Goal: Transaction & Acquisition: Obtain resource

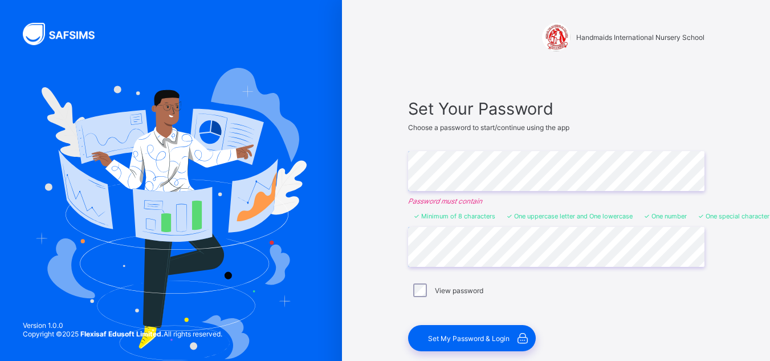
click at [534, 283] on div "View password" at bounding box center [556, 290] width 291 height 14
click at [487, 340] on span "Set My Password & Login" at bounding box center [468, 338] width 81 height 9
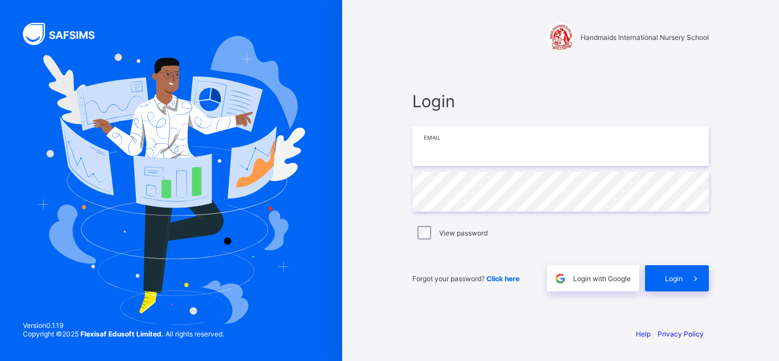
click at [525, 154] on input "email" at bounding box center [560, 146] width 296 height 40
type input "**********"
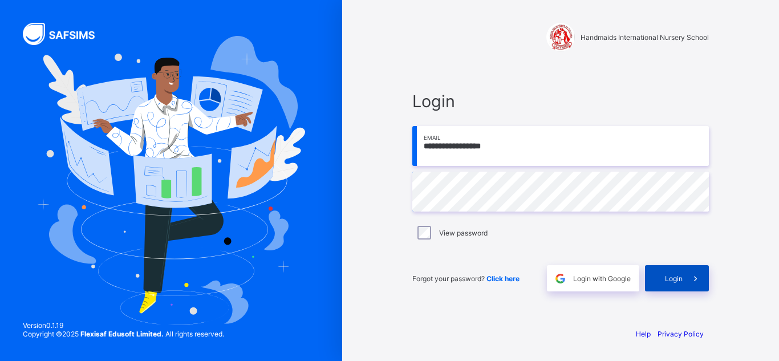
click at [663, 272] on div "Login" at bounding box center [677, 278] width 64 height 26
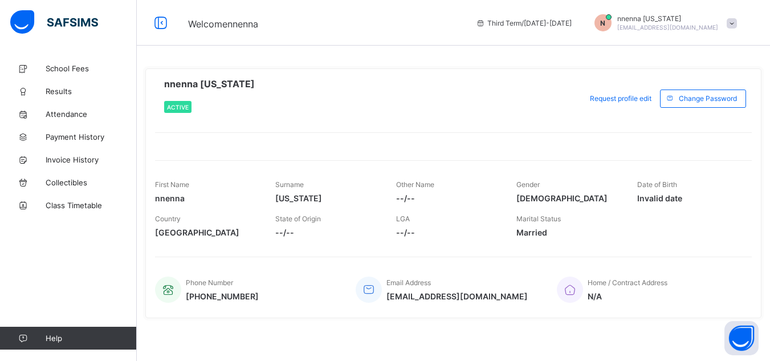
scroll to position [3, 0]
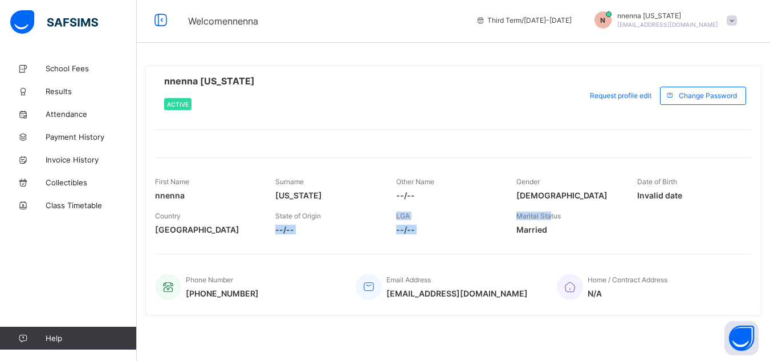
drag, startPoint x: 555, startPoint y: 218, endPoint x: 366, endPoint y: 207, distance: 188.9
click at [366, 207] on div "Country Nigeria State of Origin --/-- LGA --/-- Marital Status Married" at bounding box center [453, 223] width 597 height 34
click at [313, 328] on div at bounding box center [453, 341] width 616 height 34
click at [69, 96] on link "Results" at bounding box center [68, 91] width 137 height 23
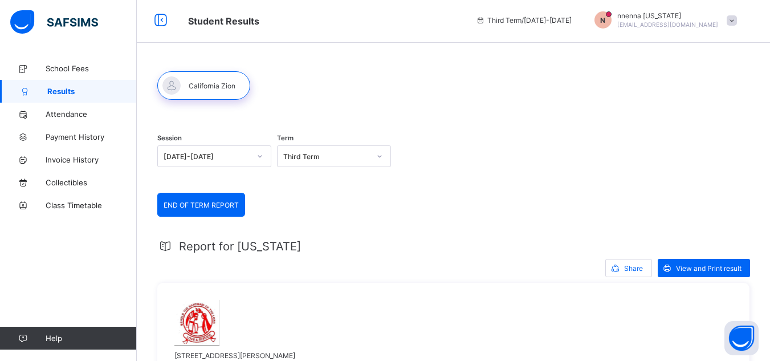
click at [379, 266] on div "Share View and Print result" at bounding box center [453, 268] width 592 height 18
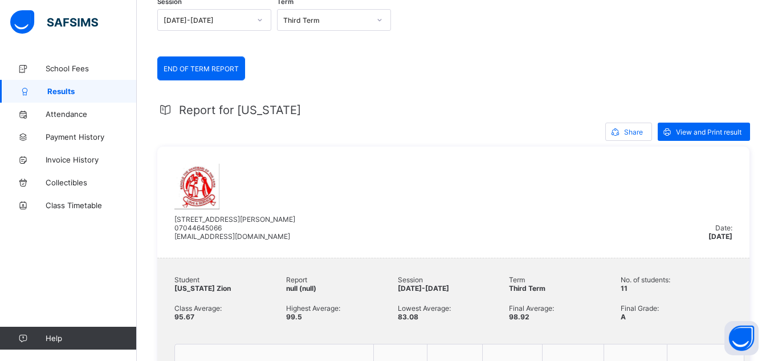
scroll to position [140, 0]
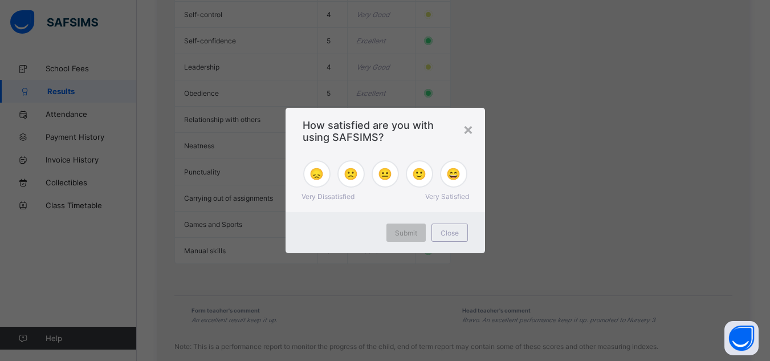
scroll to position [1143, 0]
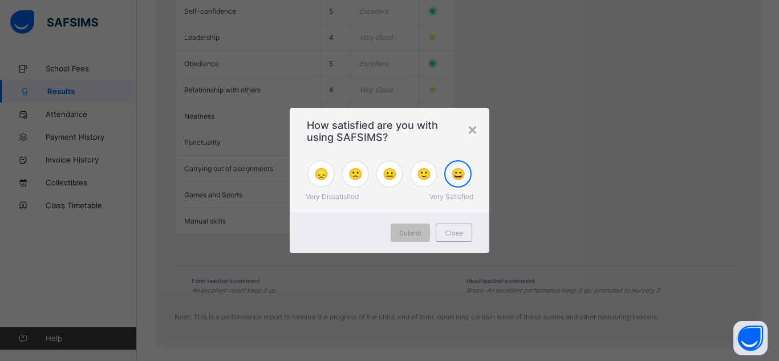
click at [460, 165] on div "😄" at bounding box center [457, 173] width 27 height 27
click at [419, 230] on span "Submit" at bounding box center [410, 233] width 22 height 9
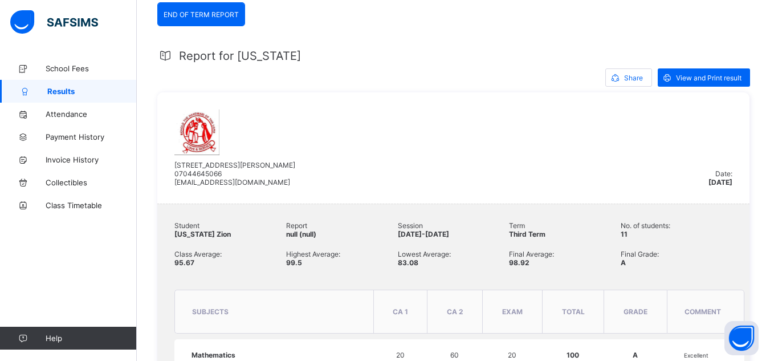
scroll to position [192, 0]
click at [639, 75] on span "Share" at bounding box center [633, 79] width 19 height 9
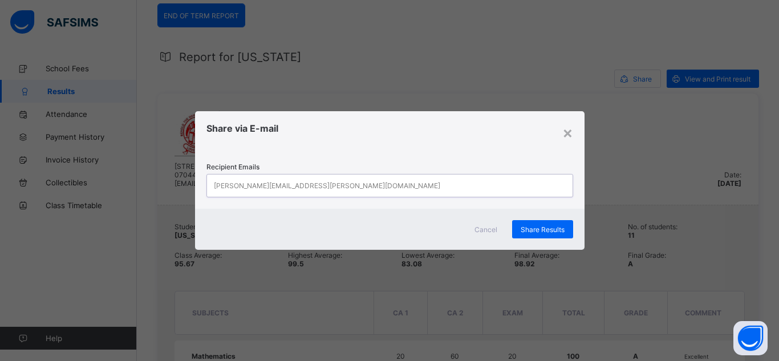
click at [340, 183] on div "[PERSON_NAME][EMAIL_ADDRESS][PERSON_NAME][DOMAIN_NAME]" at bounding box center [379, 185] width 344 height 22
type input "**********"
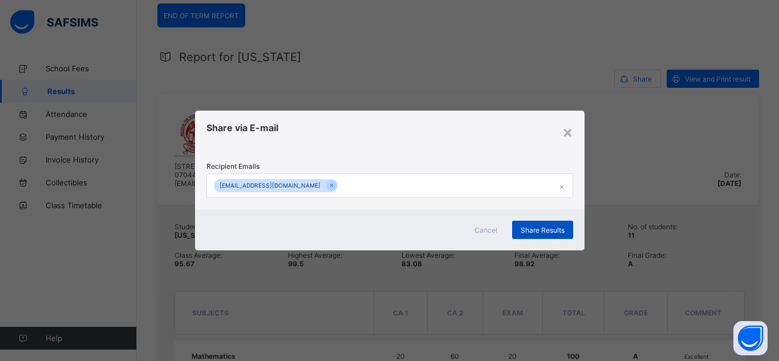
click at [544, 229] on span "Share Results" at bounding box center [542, 230] width 44 height 9
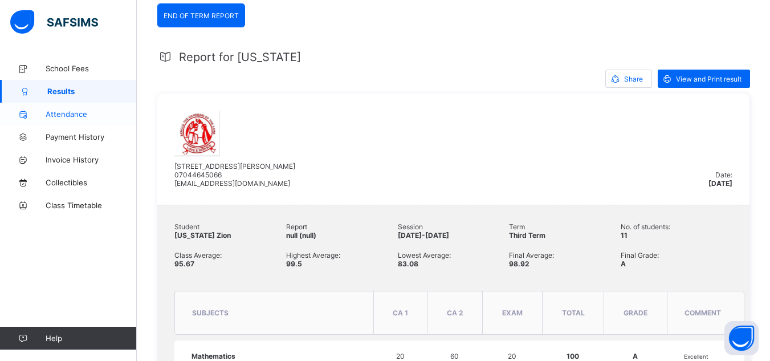
click at [91, 117] on span "Attendance" at bounding box center [91, 113] width 91 height 9
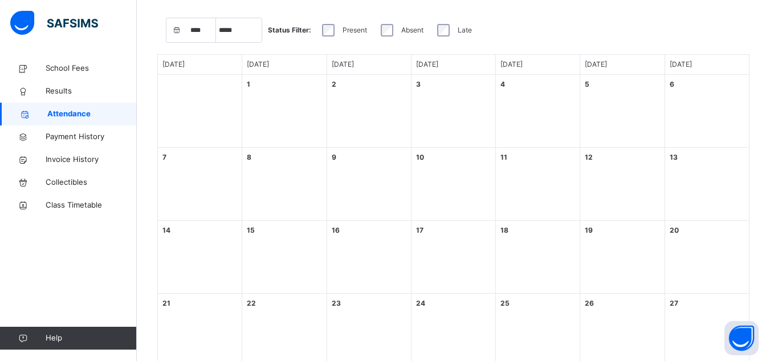
select select "****"
select select "*"
click at [94, 180] on span "Collectibles" at bounding box center [91, 182] width 91 height 11
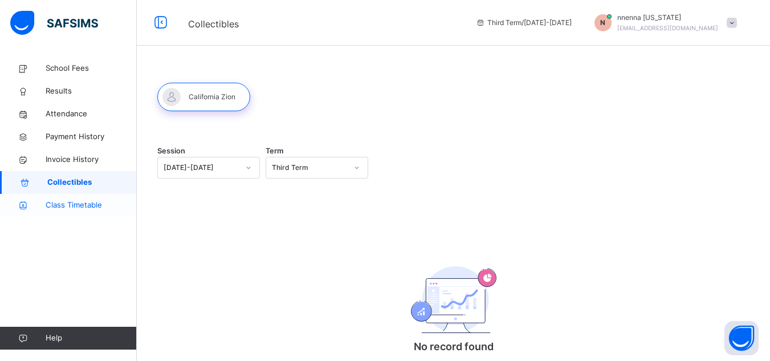
click at [94, 202] on span "Class Timetable" at bounding box center [91, 204] width 91 height 11
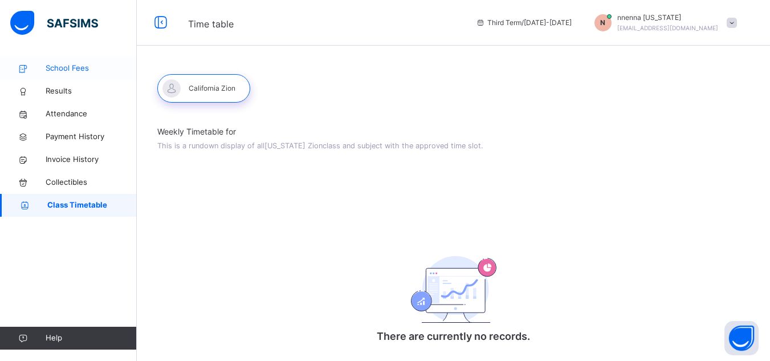
click at [92, 68] on span "School Fees" at bounding box center [91, 68] width 91 height 11
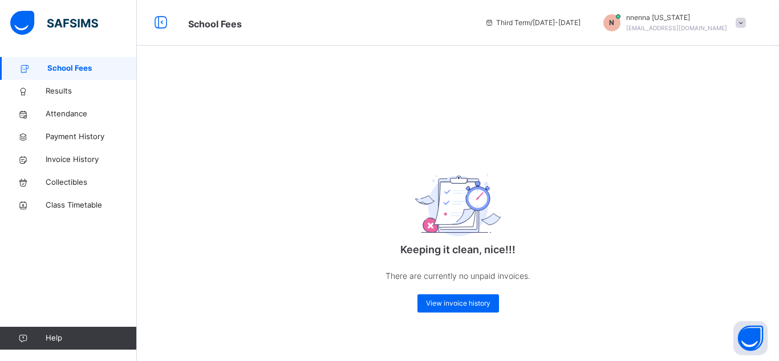
click at [739, 19] on span at bounding box center [740, 23] width 10 height 10
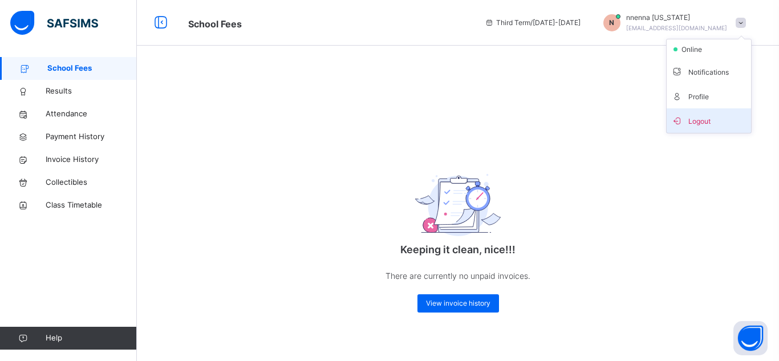
click at [689, 113] on span "Logout" at bounding box center [708, 120] width 75 height 15
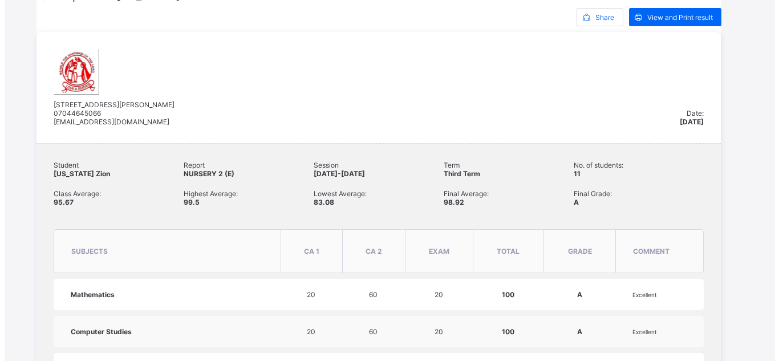
scroll to position [274, 0]
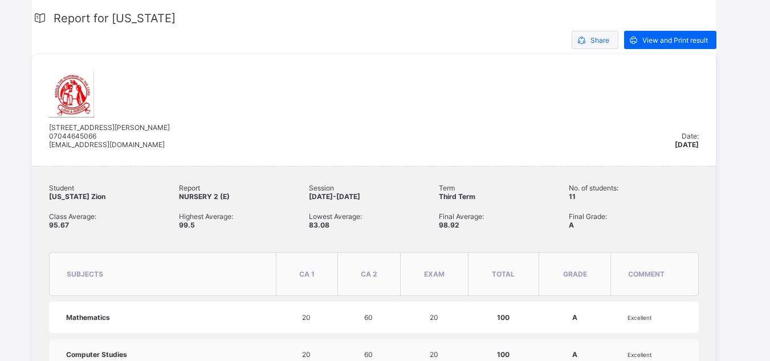
click at [596, 38] on span "Share" at bounding box center [599, 40] width 19 height 9
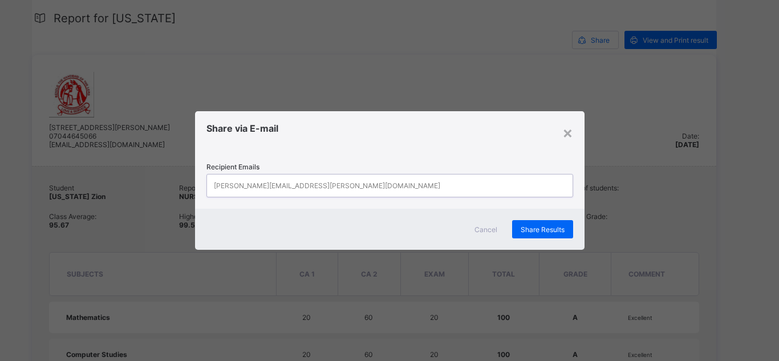
click at [332, 185] on div "[PERSON_NAME][EMAIL_ADDRESS][PERSON_NAME][DOMAIN_NAME]" at bounding box center [379, 185] width 344 height 22
paste input "**********"
type input "**********"
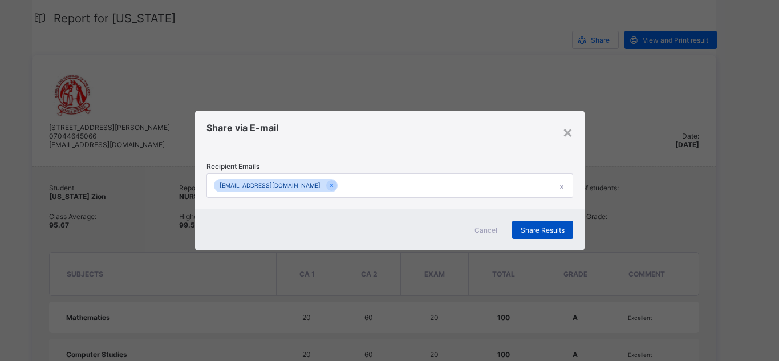
click at [533, 227] on span "Share Results" at bounding box center [542, 230] width 44 height 9
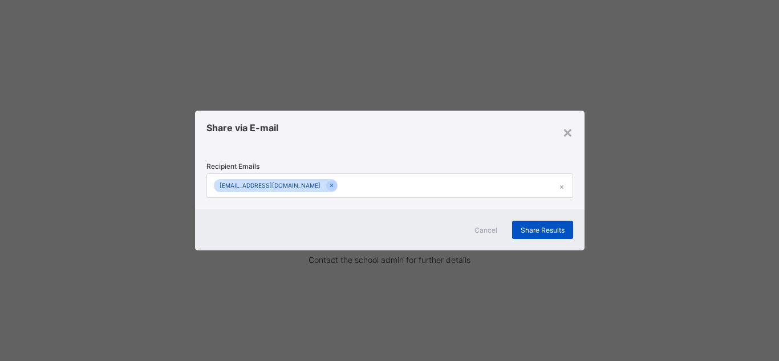
scroll to position [88, 0]
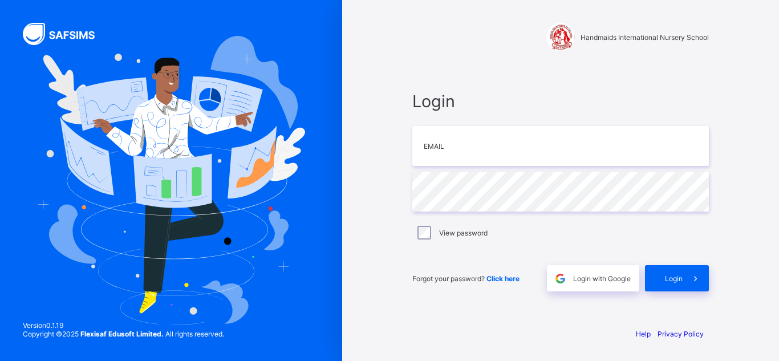
click at [469, 331] on div "Help Privacy Policy" at bounding box center [560, 333] width 296 height 9
